Goal: Task Accomplishment & Management: Complete application form

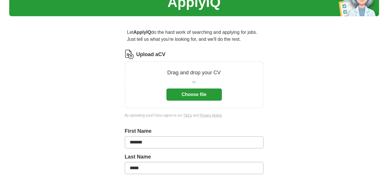
scroll to position [29, 0]
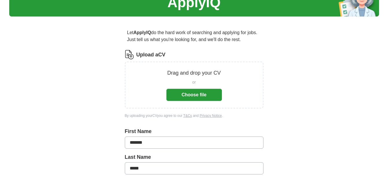
click at [194, 97] on button "Choose file" at bounding box center [193, 95] width 55 height 12
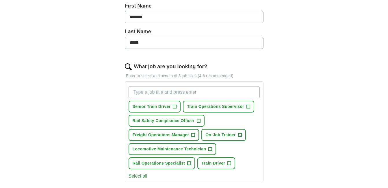
scroll to position [144, 0]
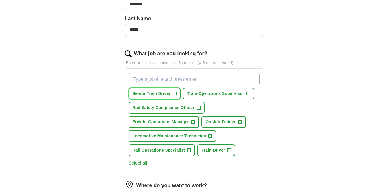
click at [175, 92] on span "+" at bounding box center [174, 93] width 3 height 5
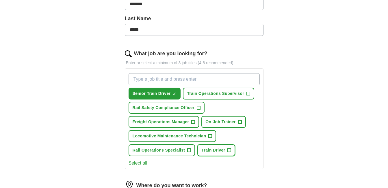
click at [229, 151] on span "+" at bounding box center [229, 150] width 3 height 5
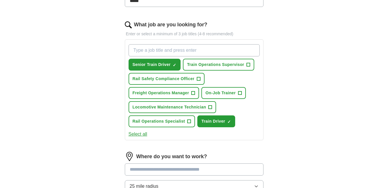
click at [135, 133] on button "Select all" at bounding box center [138, 134] width 19 height 7
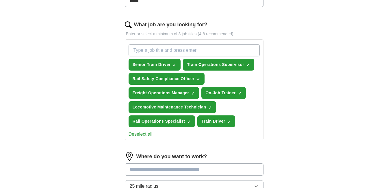
click at [137, 134] on button "Deselect all" at bounding box center [141, 134] width 24 height 7
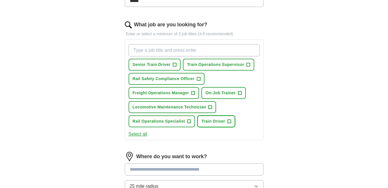
click at [228, 123] on span "+" at bounding box center [229, 121] width 3 height 5
click at [176, 66] on span "+" at bounding box center [174, 64] width 3 height 5
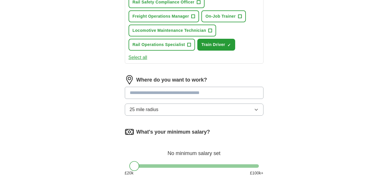
scroll to position [260, 0]
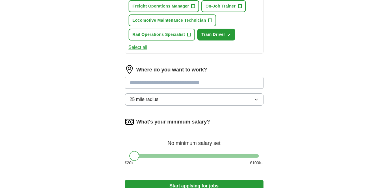
click at [256, 100] on icon "button" at bounding box center [256, 99] width 5 height 5
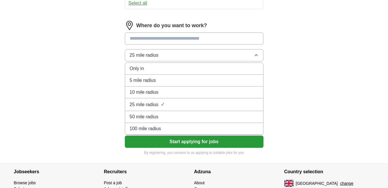
scroll to position [318, 0]
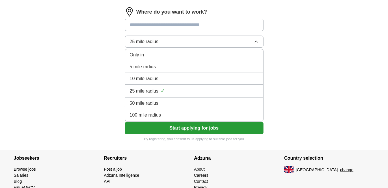
click at [173, 115] on div "100 mile radius" at bounding box center [194, 115] width 129 height 7
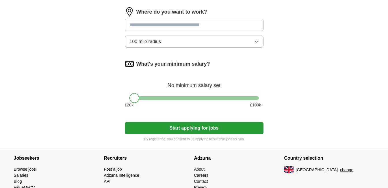
click at [257, 42] on icon "button" at bounding box center [256, 41] width 3 height 1
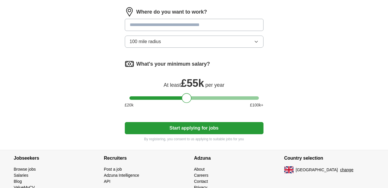
drag, startPoint x: 132, startPoint y: 99, endPoint x: 184, endPoint y: 98, distance: 52.0
click at [184, 98] on div at bounding box center [187, 98] width 10 height 10
click at [215, 131] on button "Start applying for jobs" at bounding box center [194, 128] width 139 height 12
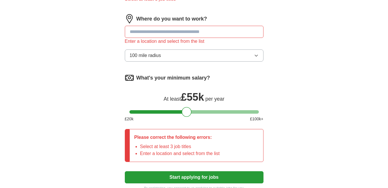
click at [214, 32] on input at bounding box center [194, 32] width 139 height 12
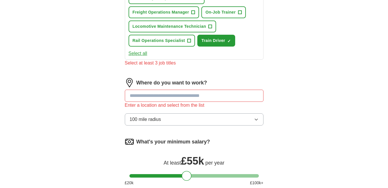
scroll to position [202, 0]
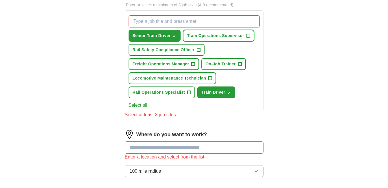
click at [249, 36] on span "+" at bounding box center [248, 36] width 3 height 5
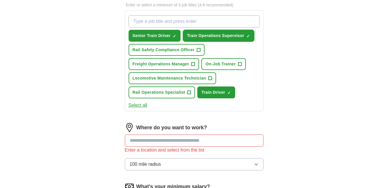
scroll to position [231, 0]
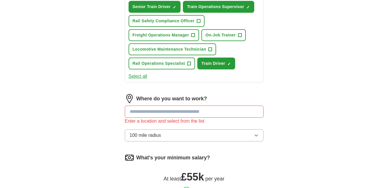
click at [234, 110] on input at bounding box center [194, 111] width 139 height 12
type input "*"
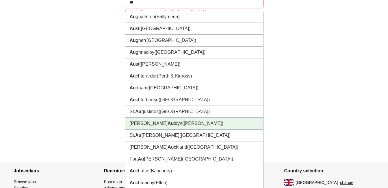
scroll to position [401, 0]
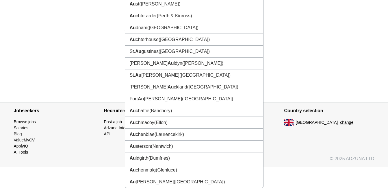
type input "**"
click at [340, 121] on button "change" at bounding box center [346, 122] width 13 height 6
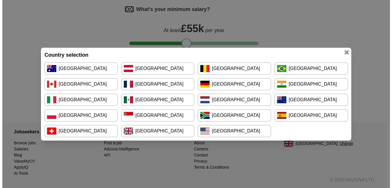
scroll to position [379, 0]
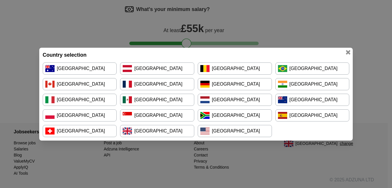
click at [228, 117] on link "[GEOGRAPHIC_DATA]" at bounding box center [235, 115] width 74 height 12
